Goal: Information Seeking & Learning: Learn about a topic

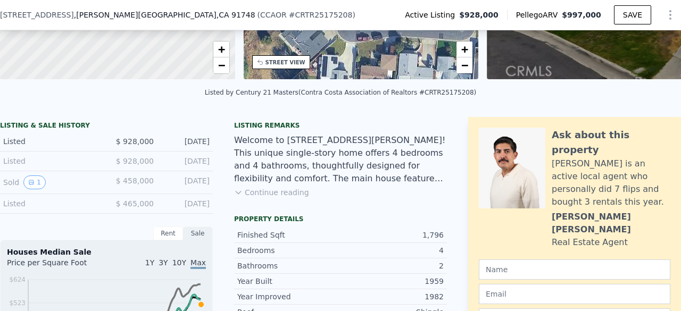
scroll to position [209, 0]
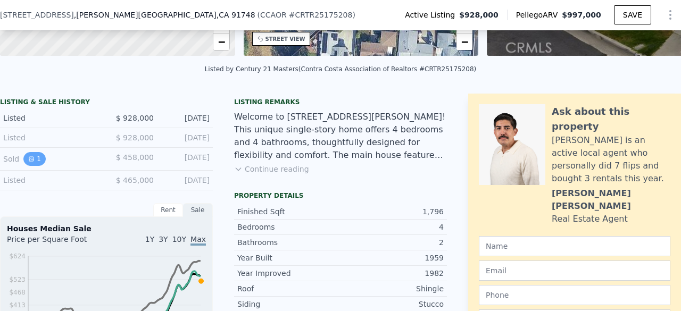
click at [36, 161] on button "1" at bounding box center [34, 159] width 22 height 14
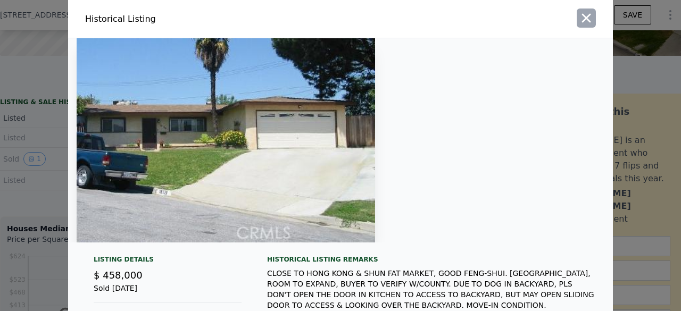
click at [577, 19] on button "button" at bounding box center [586, 18] width 19 height 19
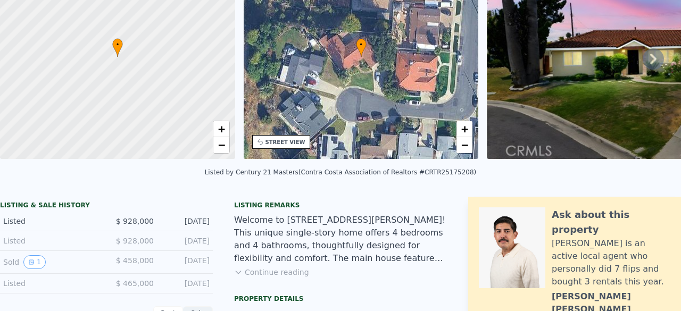
scroll to position [4, 0]
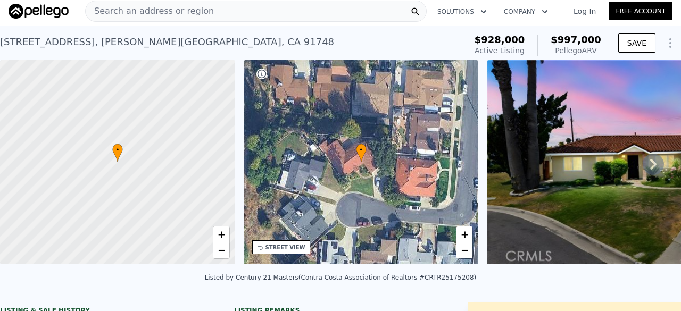
click at [631, 168] on img at bounding box center [669, 162] width 364 height 204
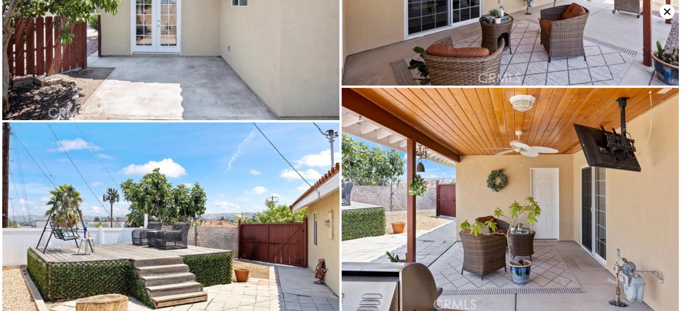
scroll to position [4253, 0]
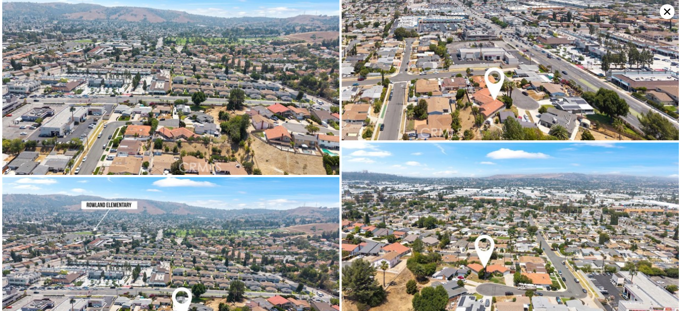
click at [667, 12] on icon at bounding box center [667, 12] width 6 height 6
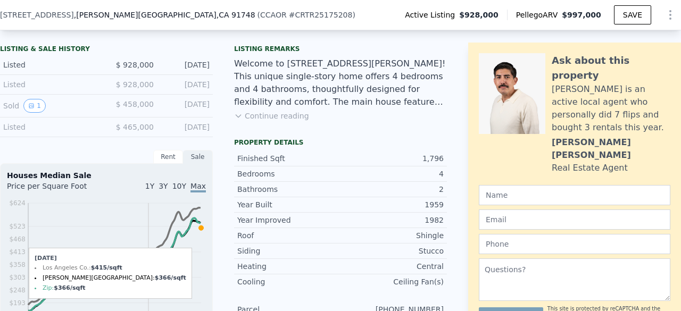
scroll to position [155, 0]
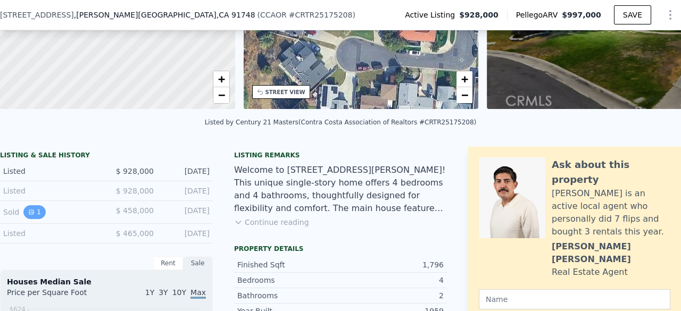
click at [33, 216] on icon "View historical data" at bounding box center [31, 212] width 6 height 6
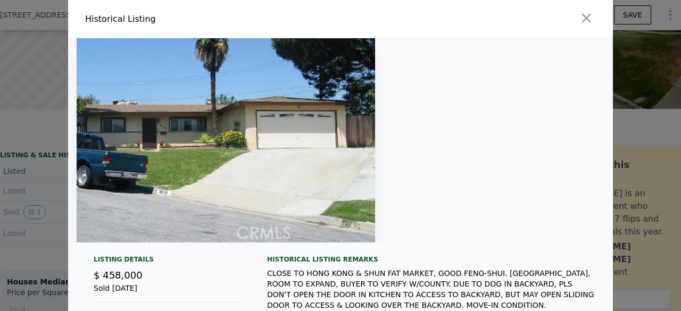
click at [237, 172] on img at bounding box center [226, 140] width 299 height 204
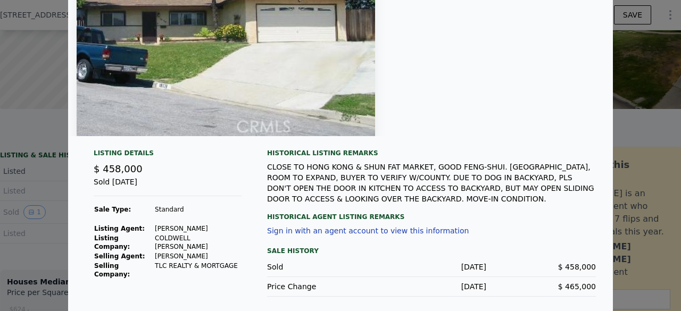
scroll to position [108, 0]
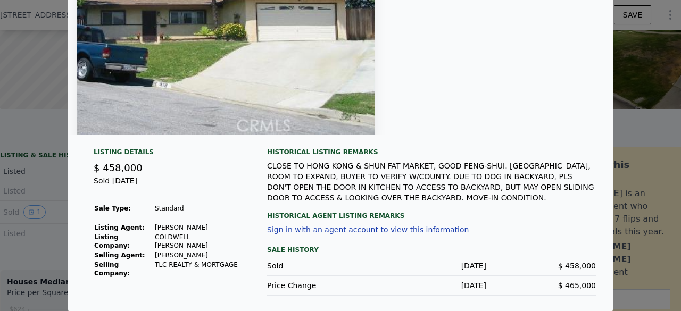
click at [602, 117] on div at bounding box center [340, 33] width 545 height 204
click at [624, 97] on div at bounding box center [340, 155] width 681 height 311
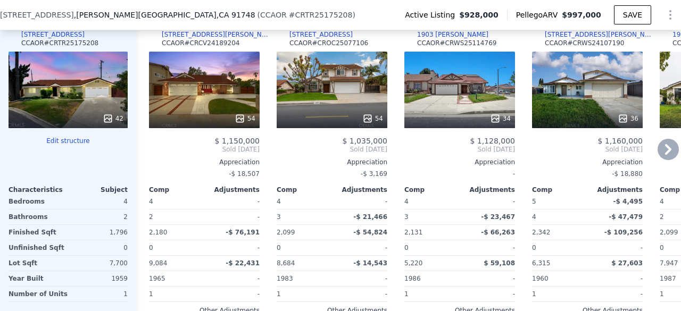
scroll to position [1167, 0]
